Goal: Book appointment/travel/reservation

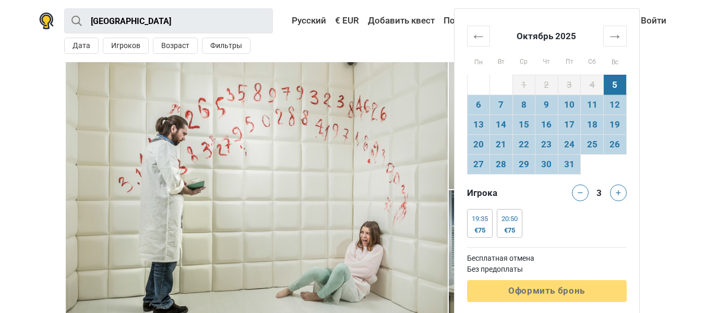
scroll to position [435, 0]
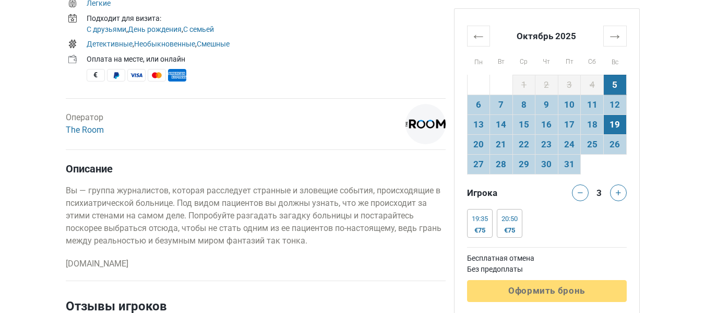
click at [610, 121] on td "19" at bounding box center [614, 124] width 23 height 20
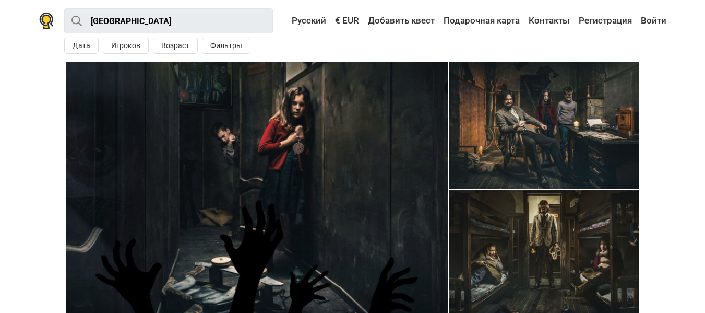
scroll to position [351, 0]
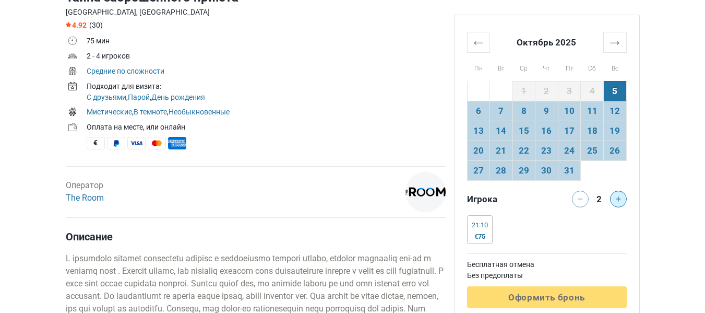
click at [617, 200] on icon at bounding box center [618, 198] width 5 height 5
click at [582, 200] on icon at bounding box center [580, 198] width 5 height 5
click at [582, 199] on div at bounding box center [578, 199] width 21 height 17
click at [589, 215] on div "Игрока 2 21:10 €75 21:10 €85 21:10 €90 21:10 €100" at bounding box center [547, 219] width 160 height 57
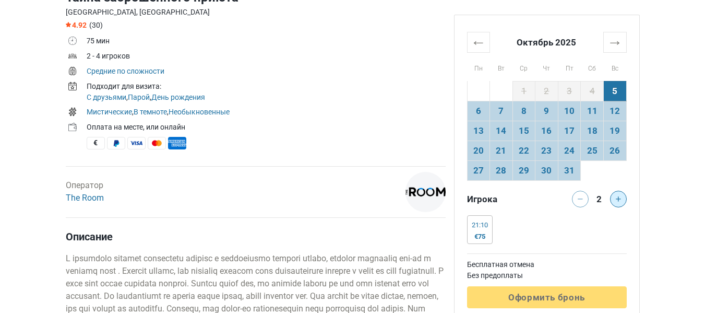
click at [619, 199] on icon at bounding box center [618, 198] width 5 height 5
click at [581, 200] on icon at bounding box center [580, 198] width 5 height 5
click at [581, 198] on div at bounding box center [578, 199] width 21 height 17
click at [616, 132] on td "19" at bounding box center [614, 131] width 23 height 20
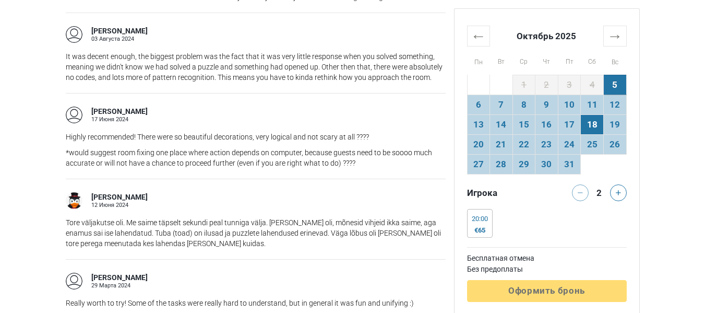
scroll to position [1258, 0]
click at [615, 120] on td "19" at bounding box center [614, 124] width 23 height 20
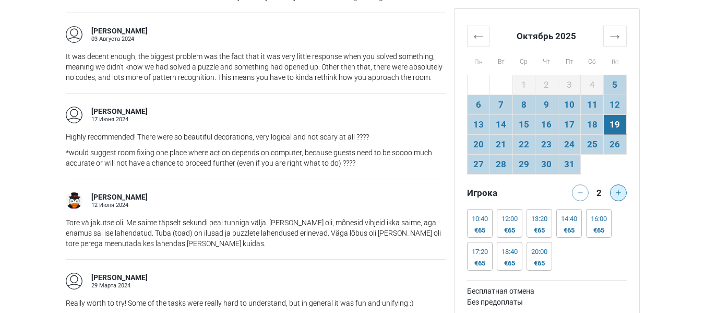
click at [621, 188] on button at bounding box center [618, 192] width 17 height 17
click at [583, 196] on button at bounding box center [580, 192] width 17 height 17
